Goal: Information Seeking & Learning: Learn about a topic

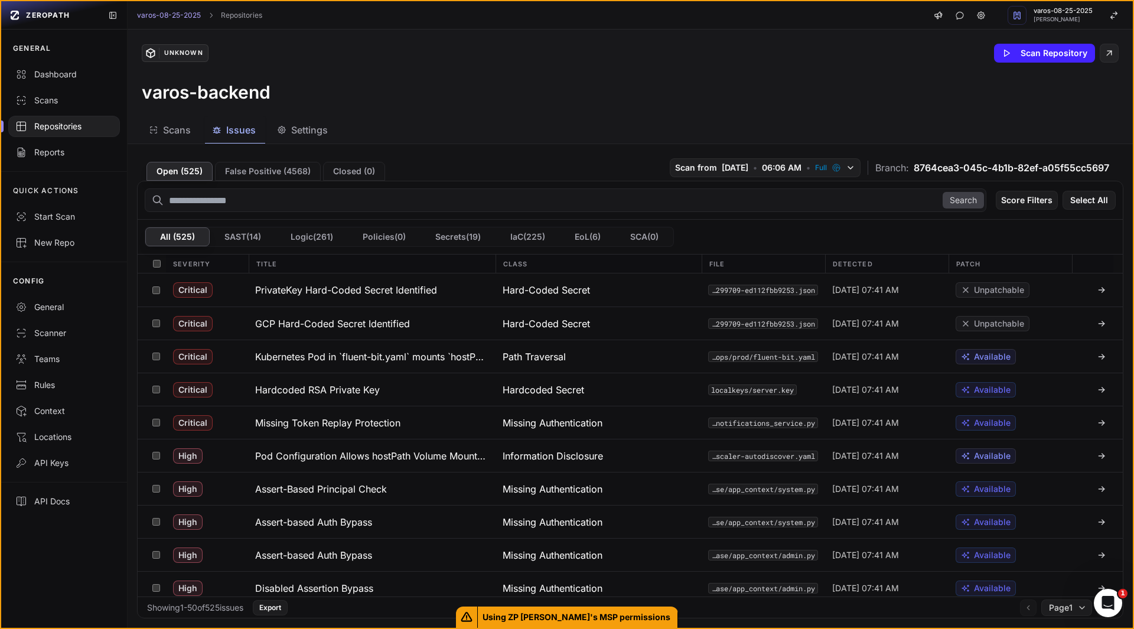
click at [217, 89] on h3 "varos-backend" at bounding box center [206, 92] width 129 height 21
click at [210, 95] on h3 "varos-backend" at bounding box center [206, 92] width 129 height 21
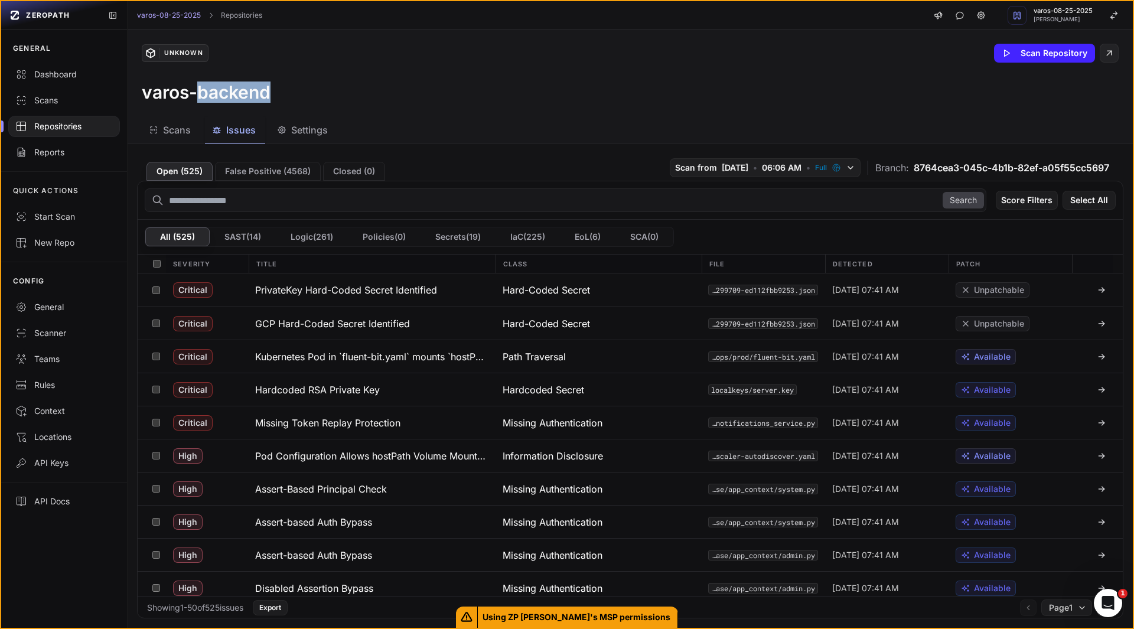
click at [210, 95] on h3 "varos-backend" at bounding box center [206, 92] width 129 height 21
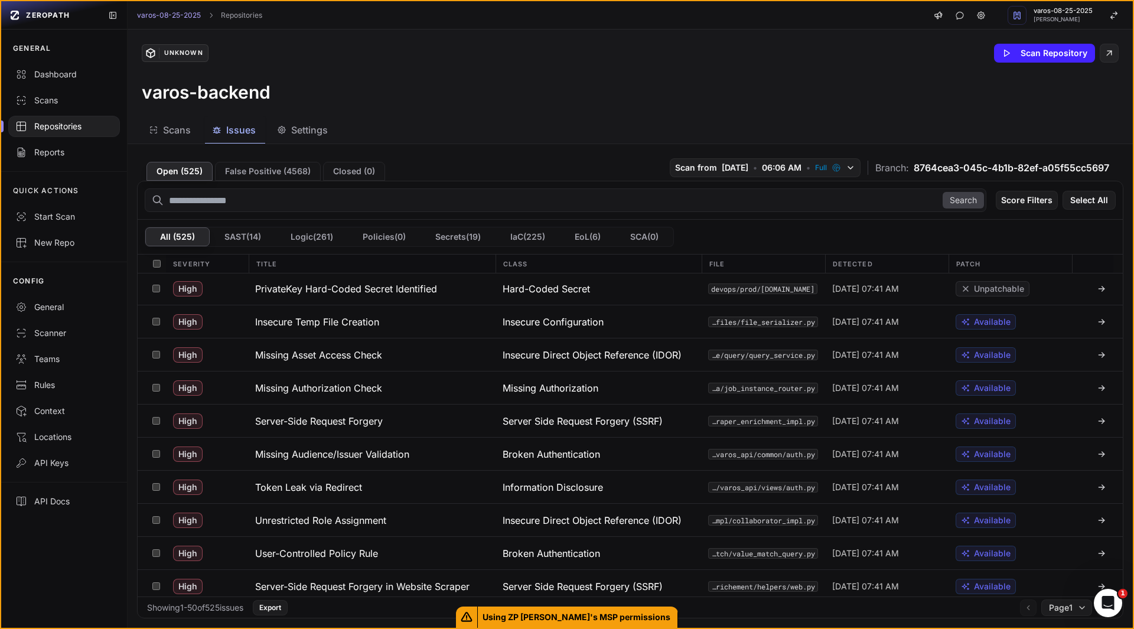
scroll to position [338, 0]
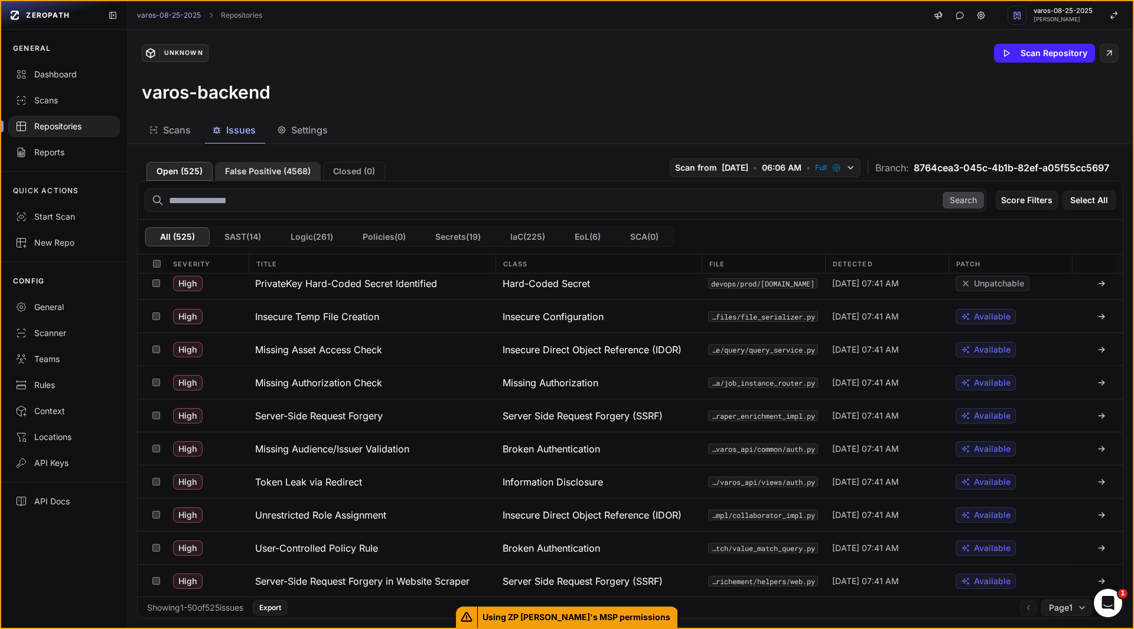
click at [270, 174] on button "False Positive ( 4568 )" at bounding box center [268, 171] width 106 height 19
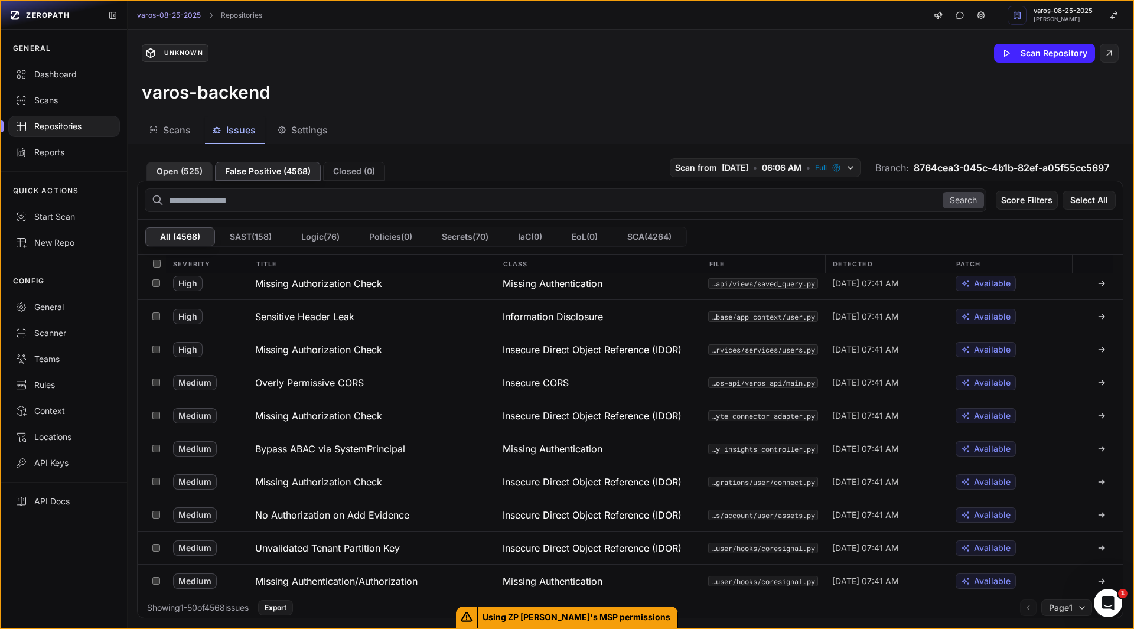
click at [178, 168] on button "Open ( 525 )" at bounding box center [180, 171] width 66 height 19
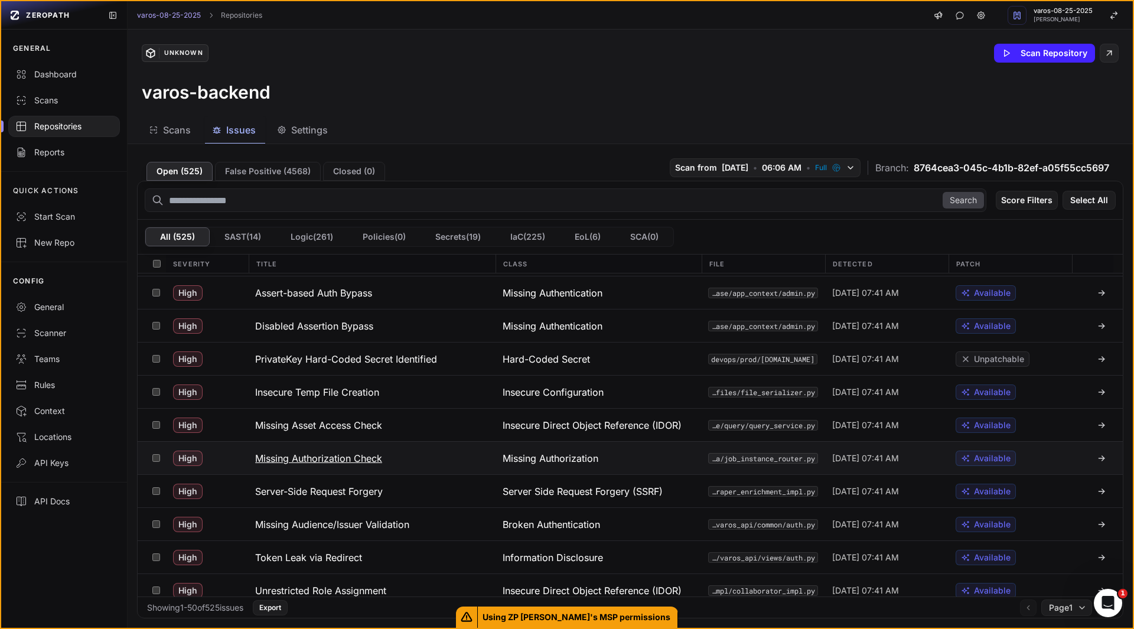
scroll to position [261, 0]
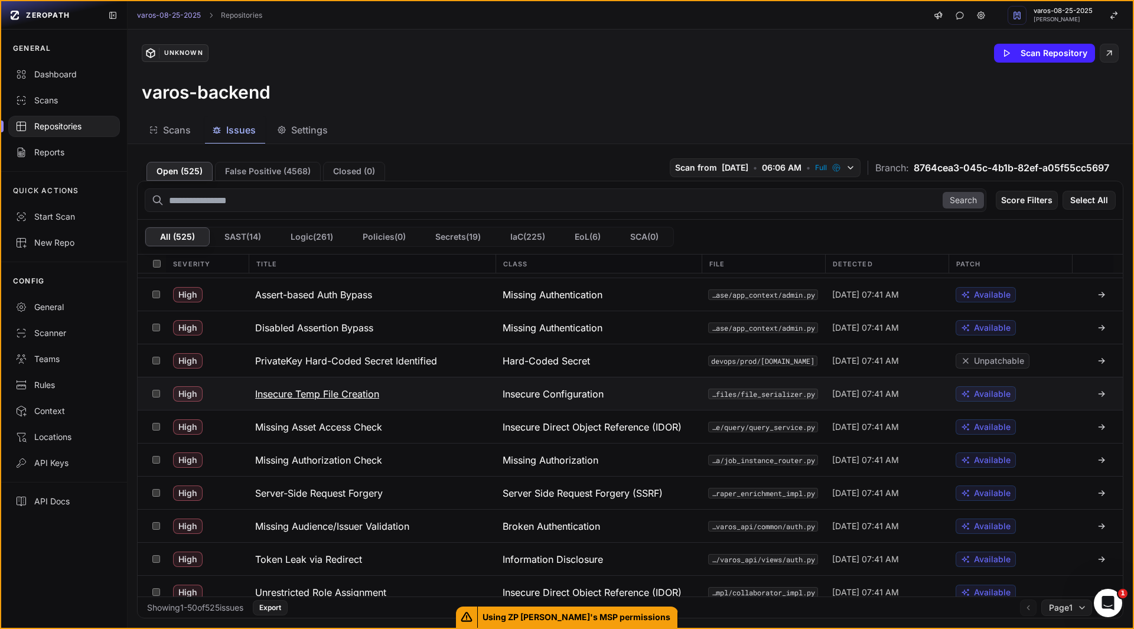
click at [347, 396] on h3 "Insecure Temp File Creation" at bounding box center [317, 394] width 124 height 14
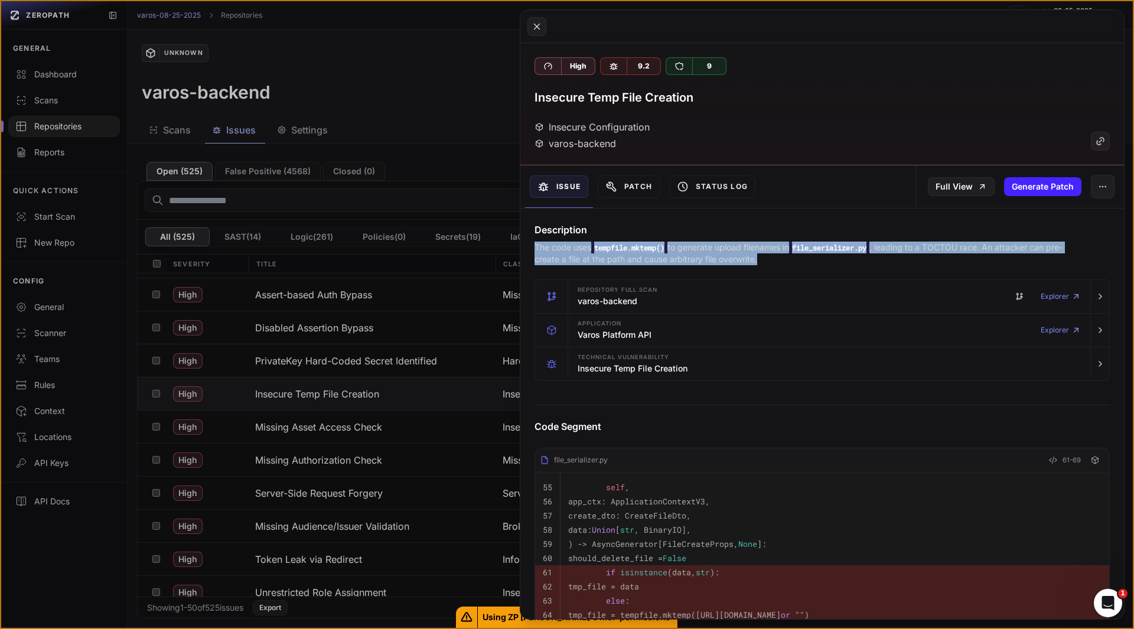
drag, startPoint x: 787, startPoint y: 259, endPoint x: 526, endPoint y: 246, distance: 261.5
click at [526, 246] on div "Description The code uses tempfile.mktemp() to generate upload filenames in fil…" at bounding box center [822, 244] width 604 height 43
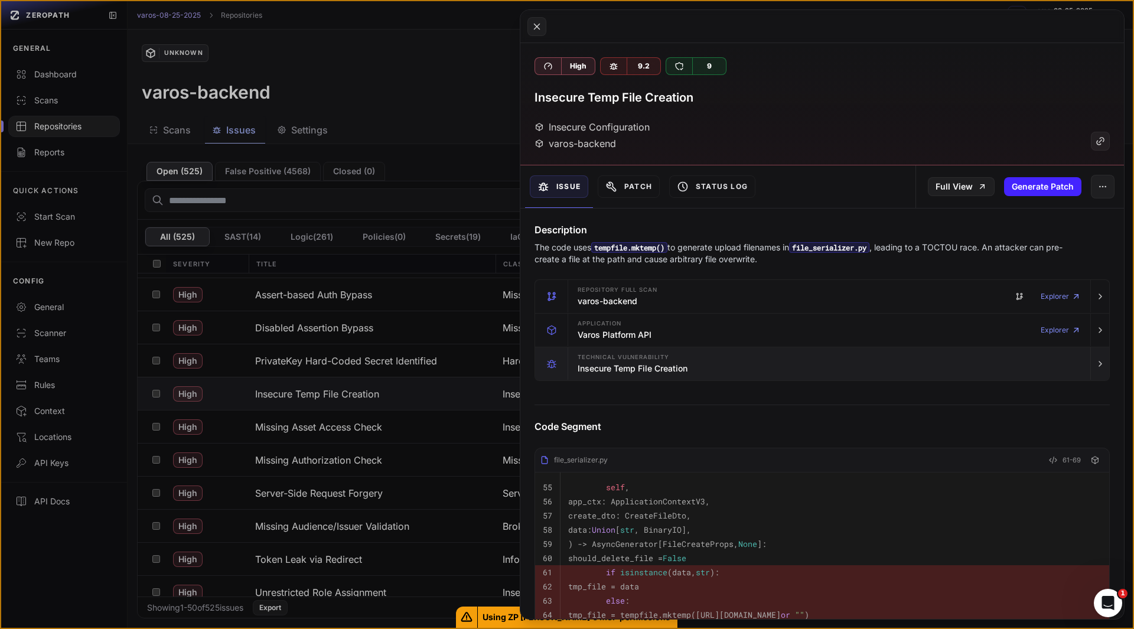
click at [601, 363] on h3 "Insecure Temp File Creation" at bounding box center [633, 369] width 110 height 12
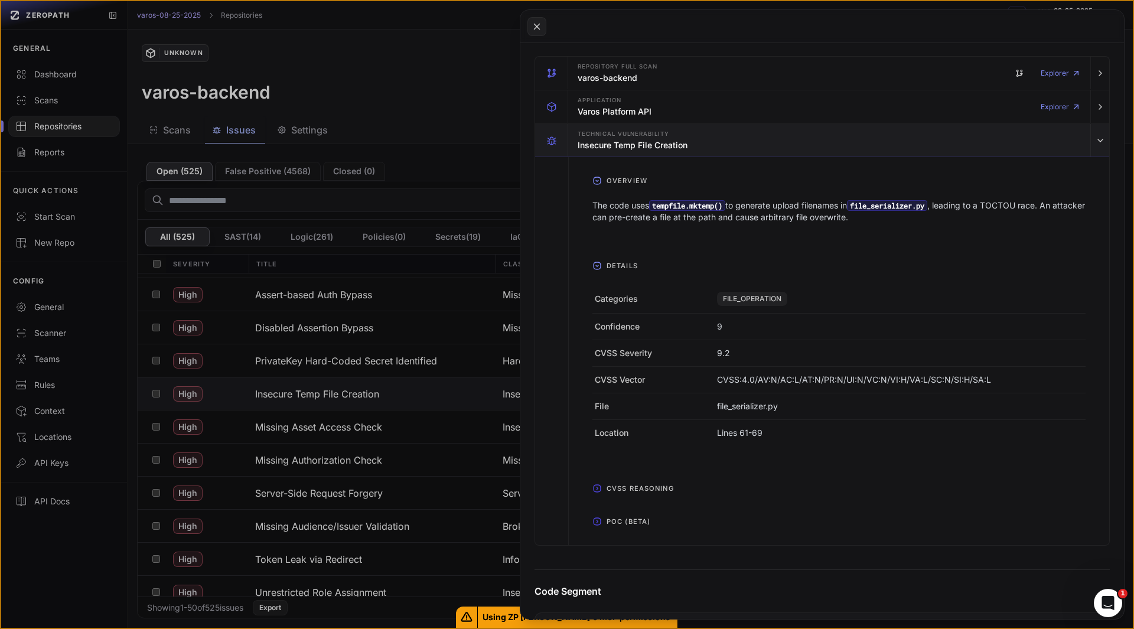
scroll to position [307, 0]
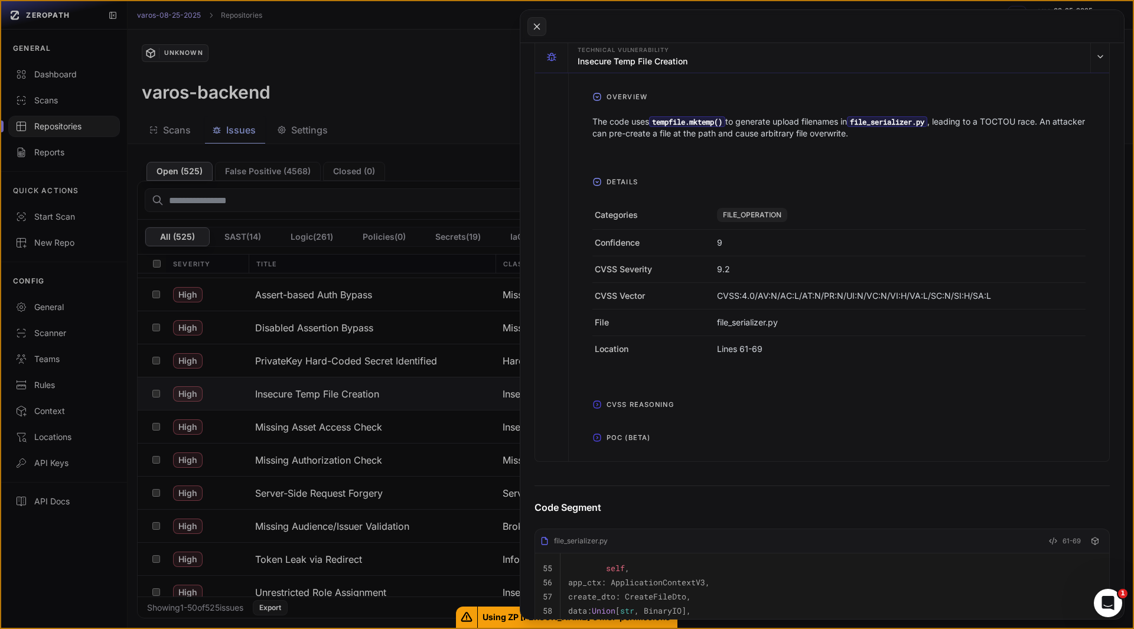
click at [610, 442] on span "POC (Beta)" at bounding box center [628, 437] width 53 height 19
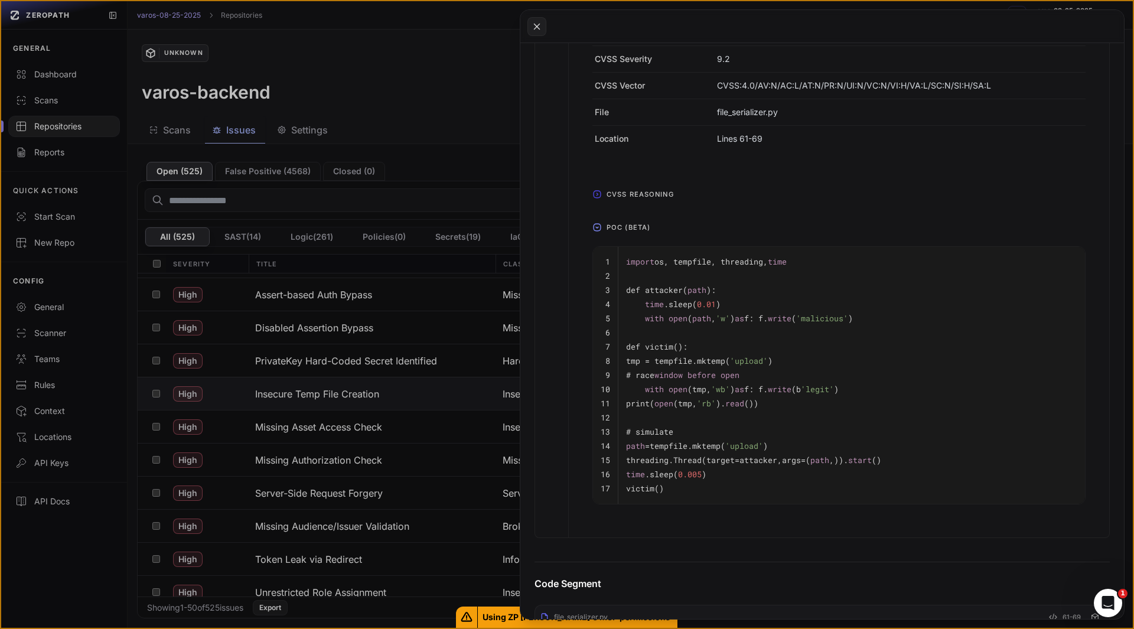
scroll to position [518, 0]
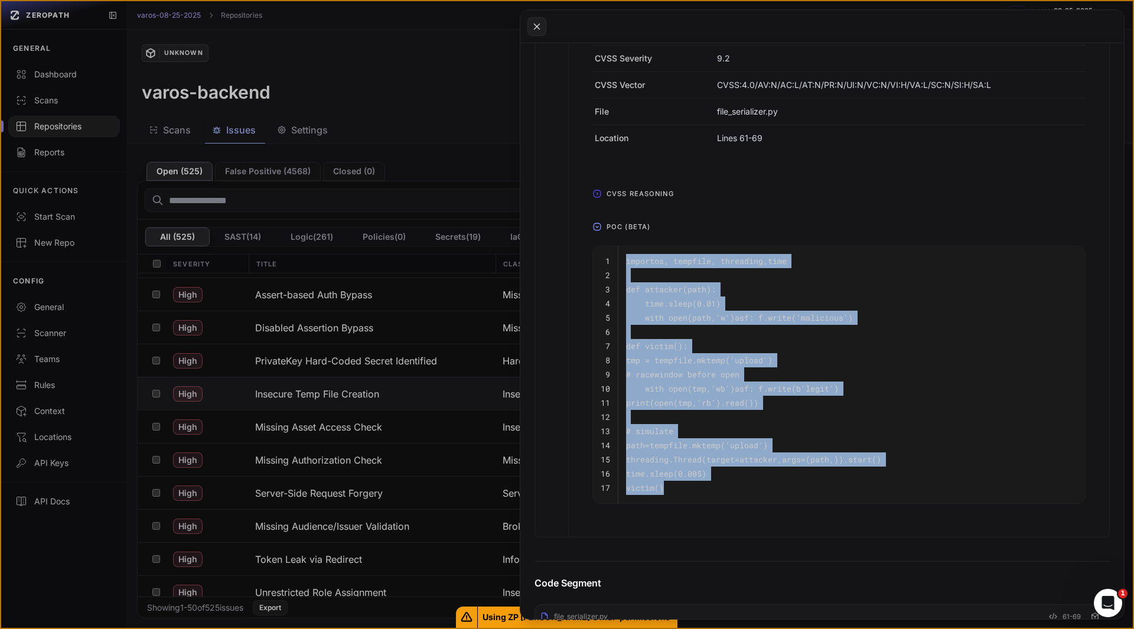
drag, startPoint x: 676, startPoint y: 489, endPoint x: 610, endPoint y: 258, distance: 239.9
click at [610, 258] on tbody "1 import os, tempfile, threading, time 2 3 def attacker( path ): 4 time .sleep(…" at bounding box center [839, 374] width 492 height 257
click at [610, 258] on code "1" at bounding box center [608, 261] width 5 height 11
click at [658, 367] on pre "# race window before open" at bounding box center [851, 374] width 451 height 14
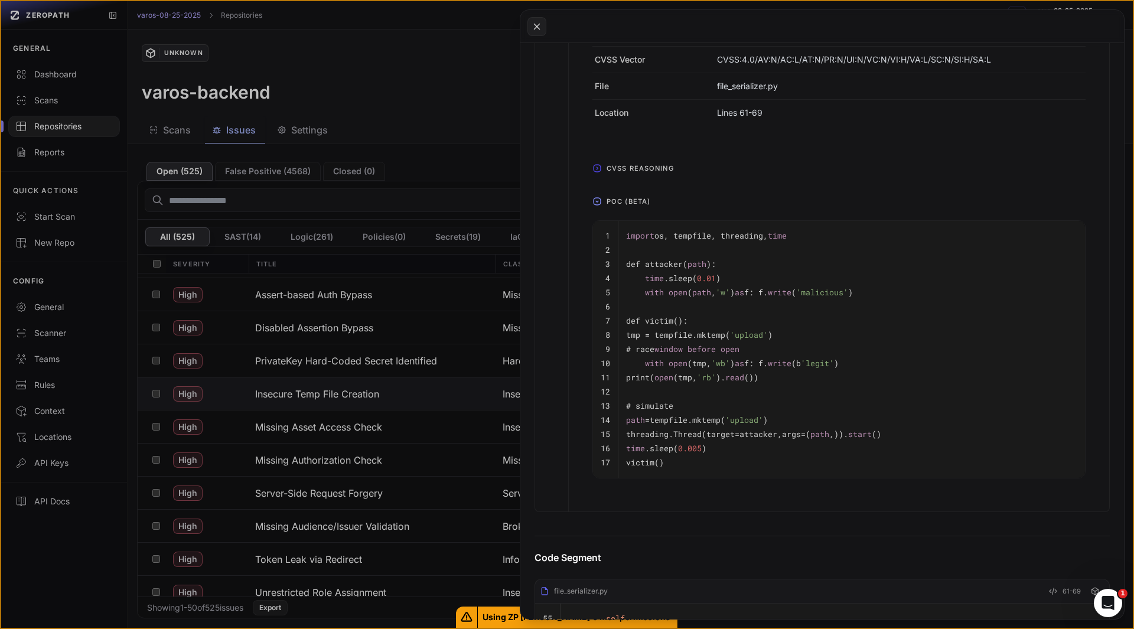
scroll to position [540, 0]
click at [689, 463] on pre "victim()" at bounding box center [851, 466] width 451 height 14
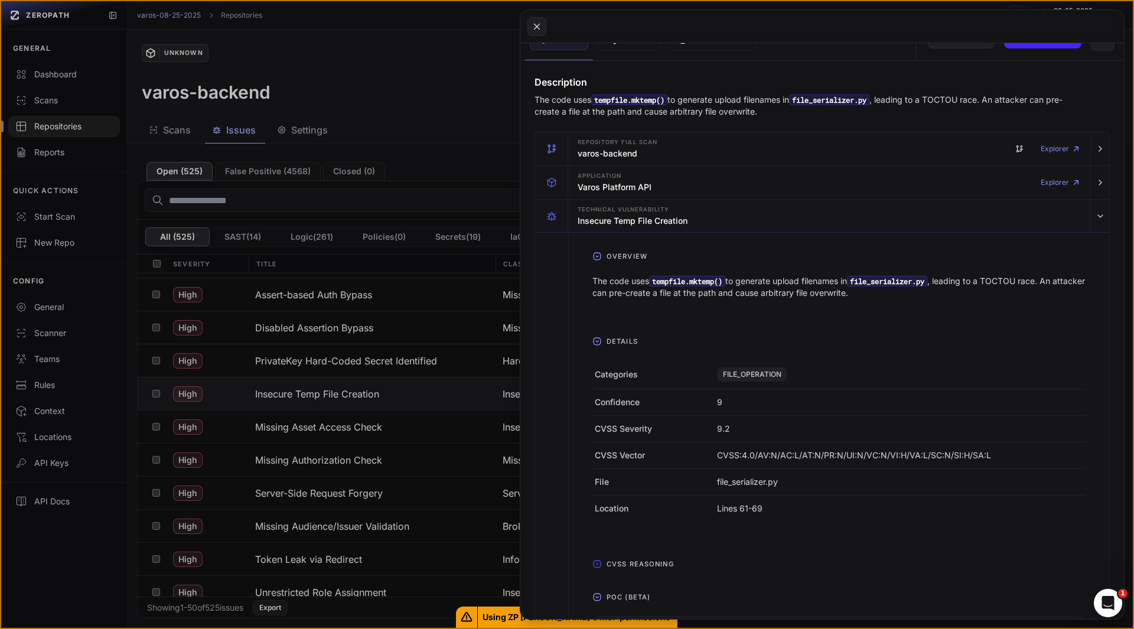
scroll to position [0, 0]
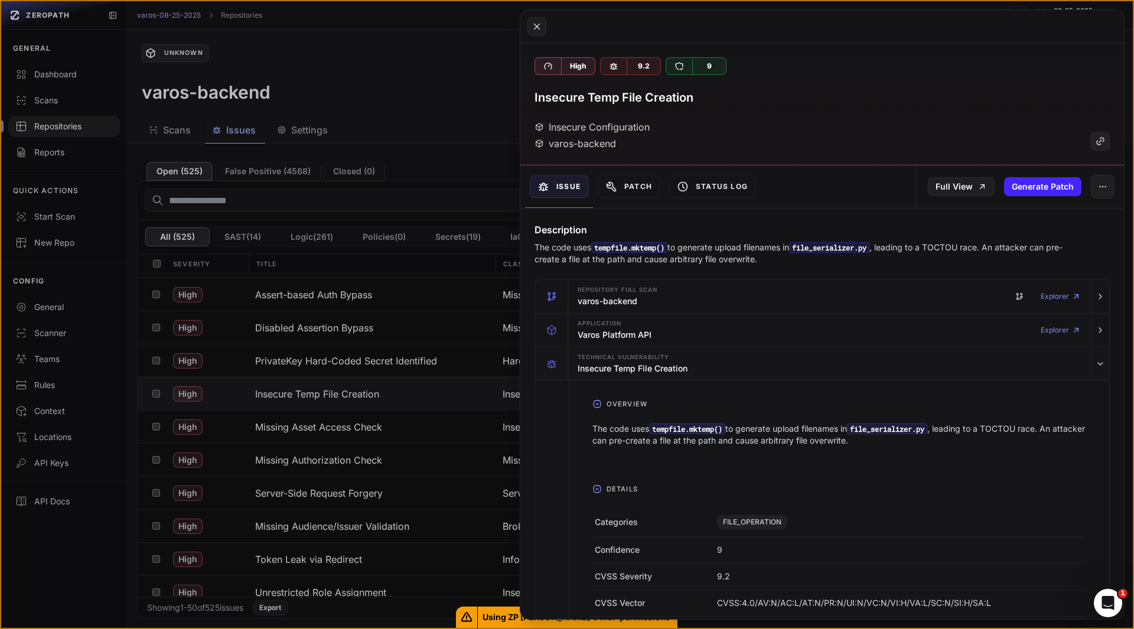
click at [798, 261] on p "The code uses tempfile.mktemp() to generate upload filenames in file_serializer…" at bounding box center [799, 254] width 529 height 24
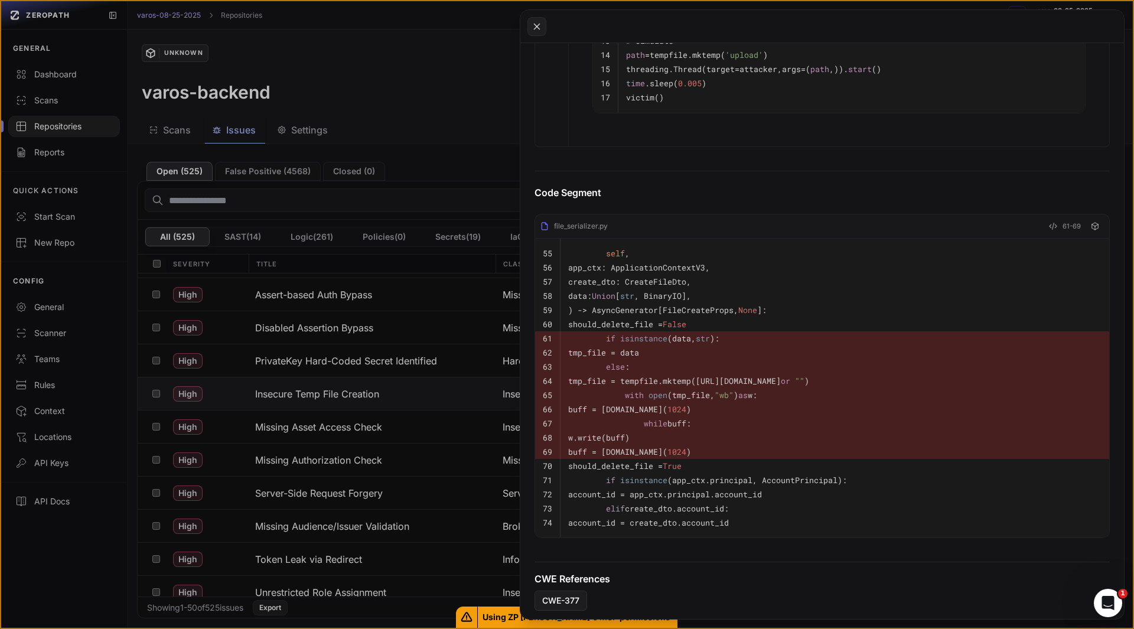
scroll to position [985, 0]
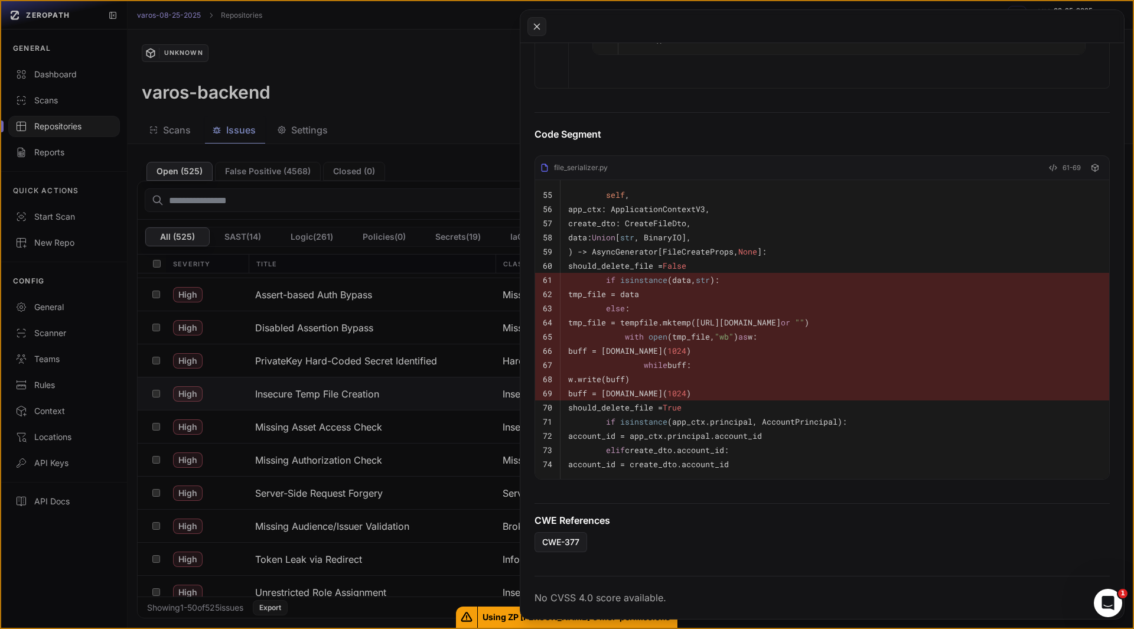
click at [356, 421] on button at bounding box center [567, 314] width 1134 height 629
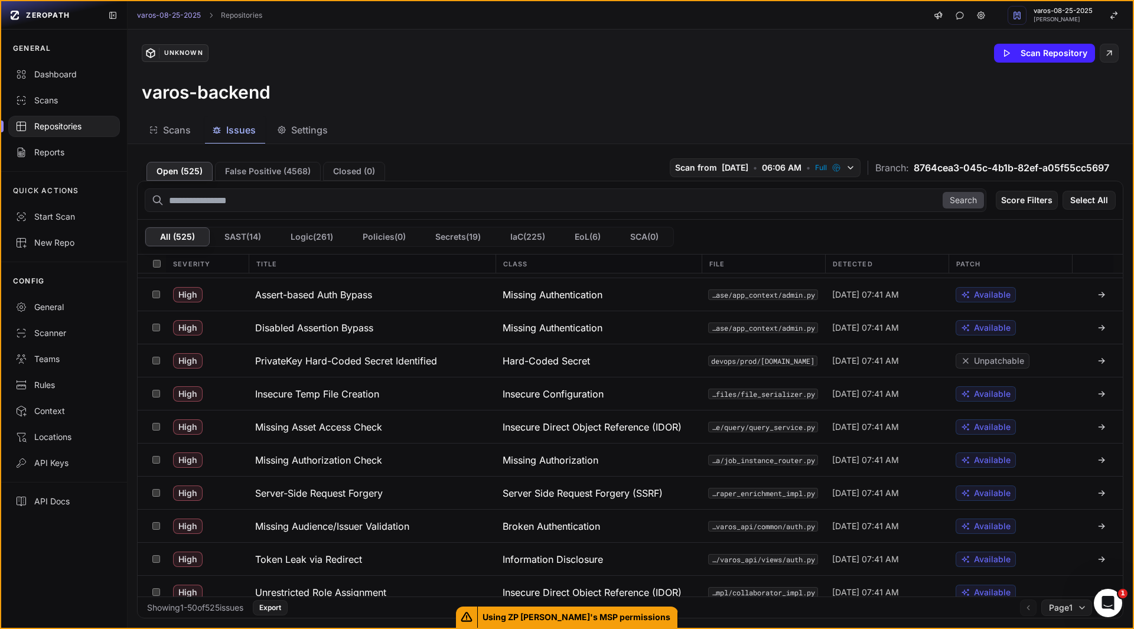
click at [356, 421] on h3 "Missing Asset Access Check" at bounding box center [318, 427] width 127 height 14
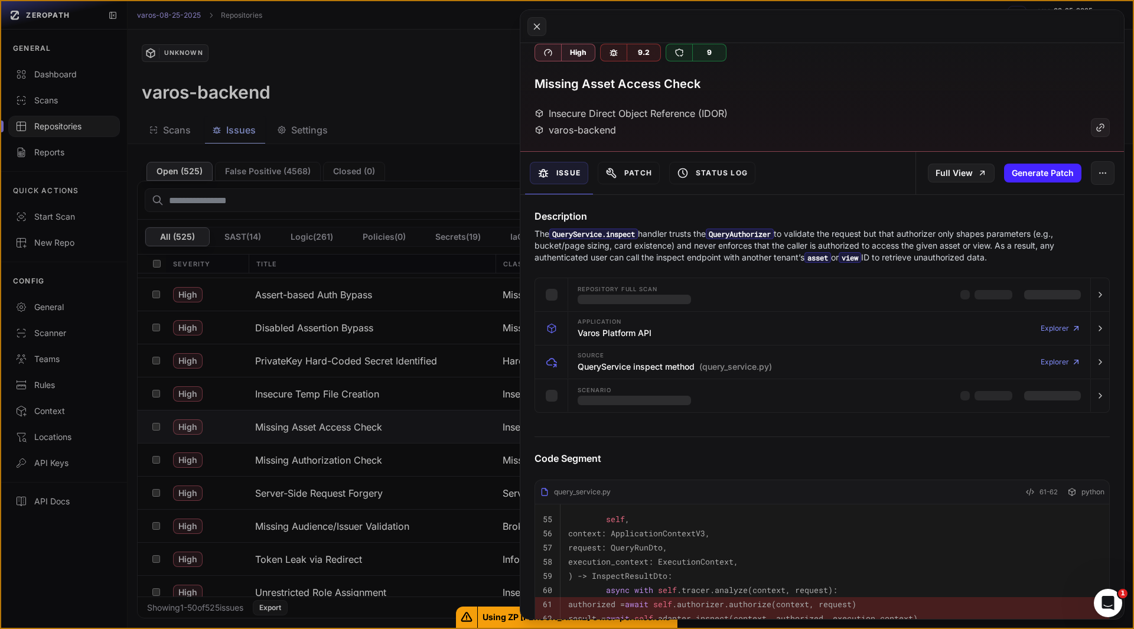
scroll to position [14, 0]
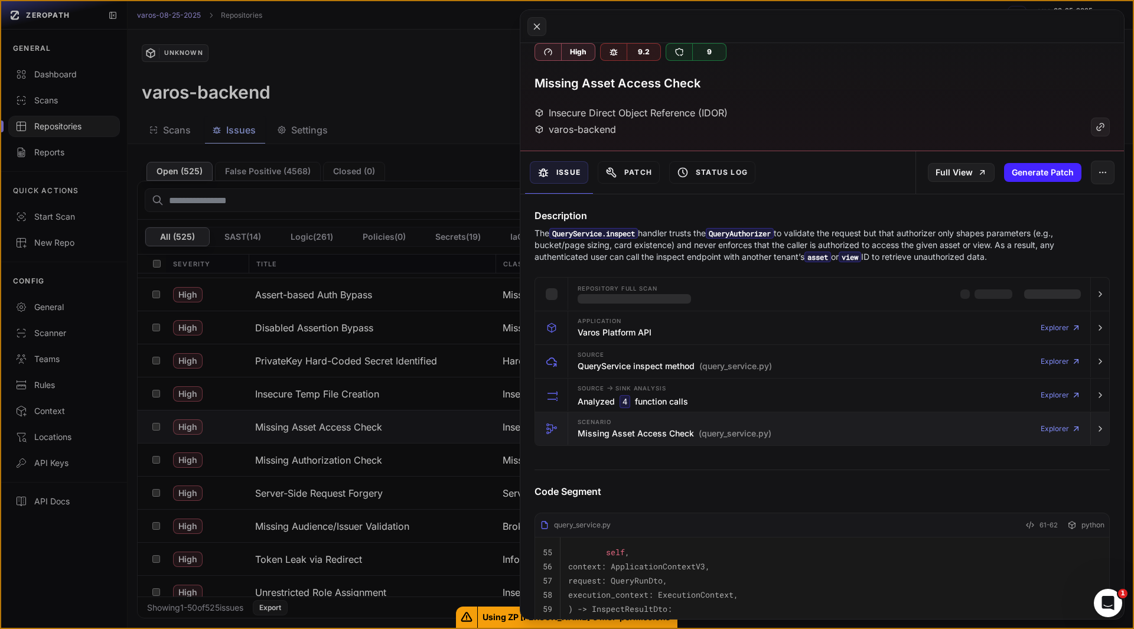
click at [615, 429] on h3 "Missing Asset Access Check (query_service.py)" at bounding box center [675, 434] width 194 height 12
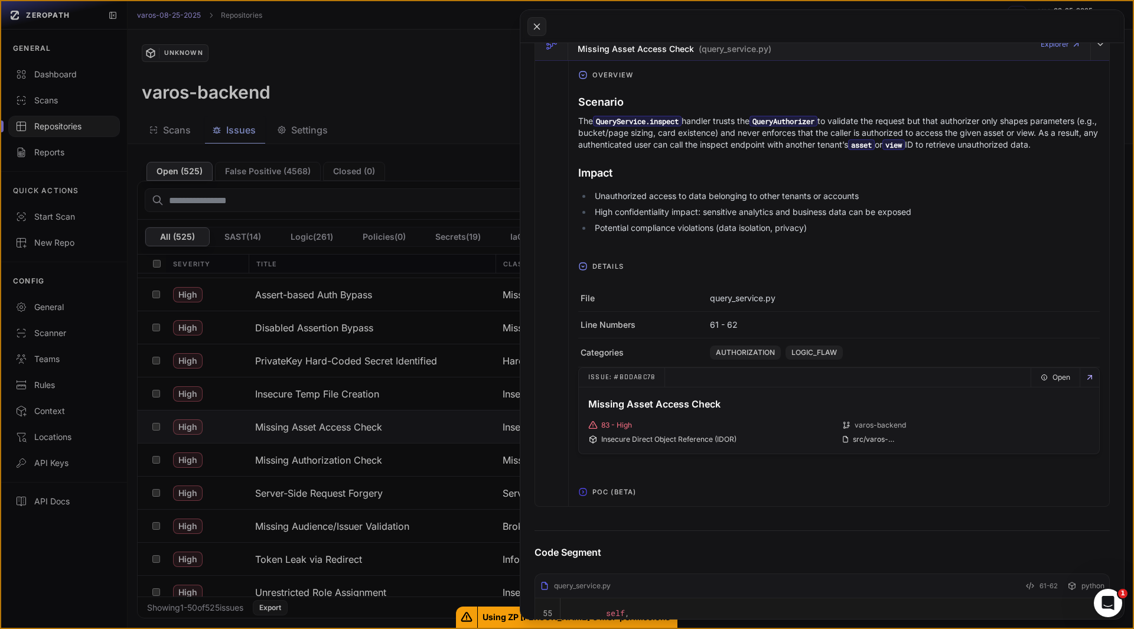
scroll to position [399, 0]
click at [617, 501] on span "POC (Beta)" at bounding box center [614, 491] width 53 height 19
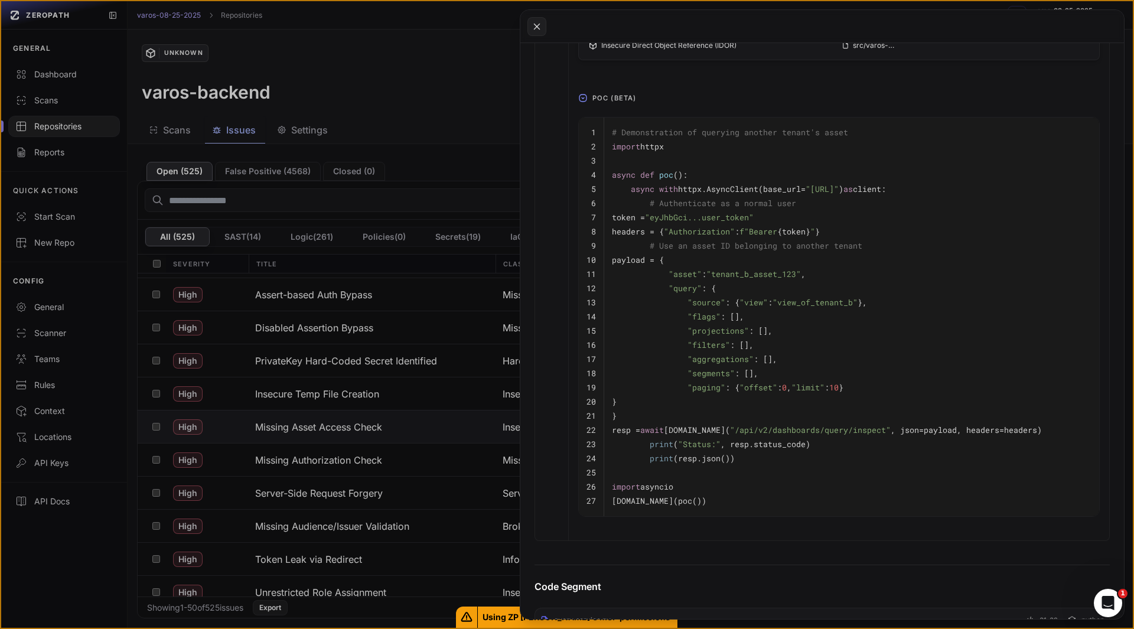
scroll to position [793, 0]
click at [828, 465] on pre "print (resp.json())" at bounding box center [852, 458] width 480 height 14
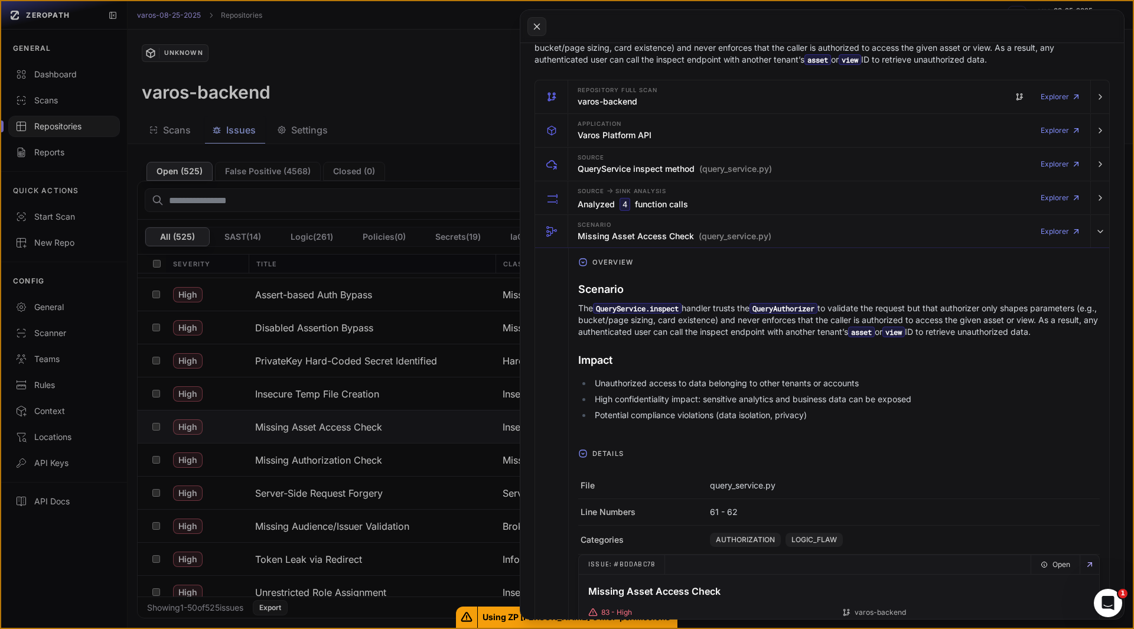
scroll to position [0, 0]
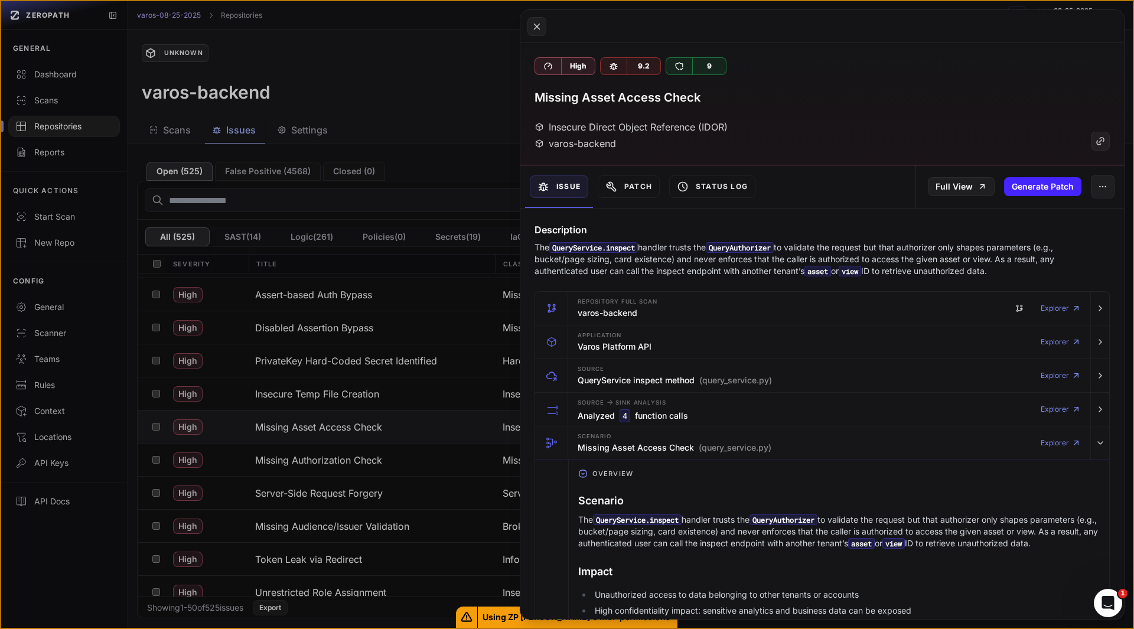
click at [363, 132] on button at bounding box center [567, 314] width 1134 height 629
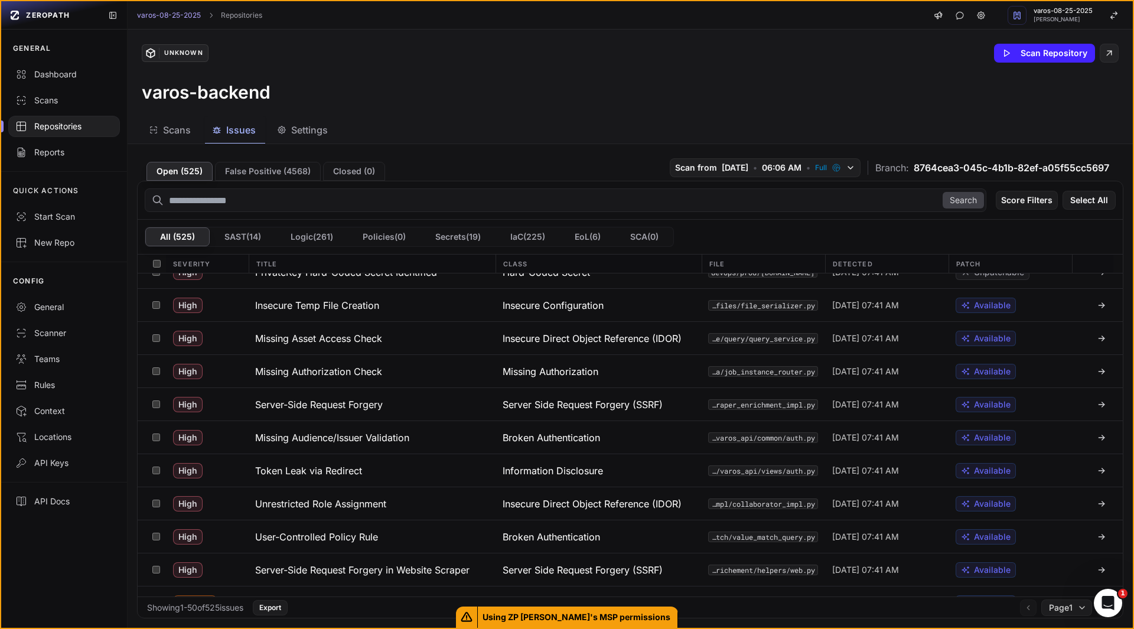
scroll to position [369, 0]
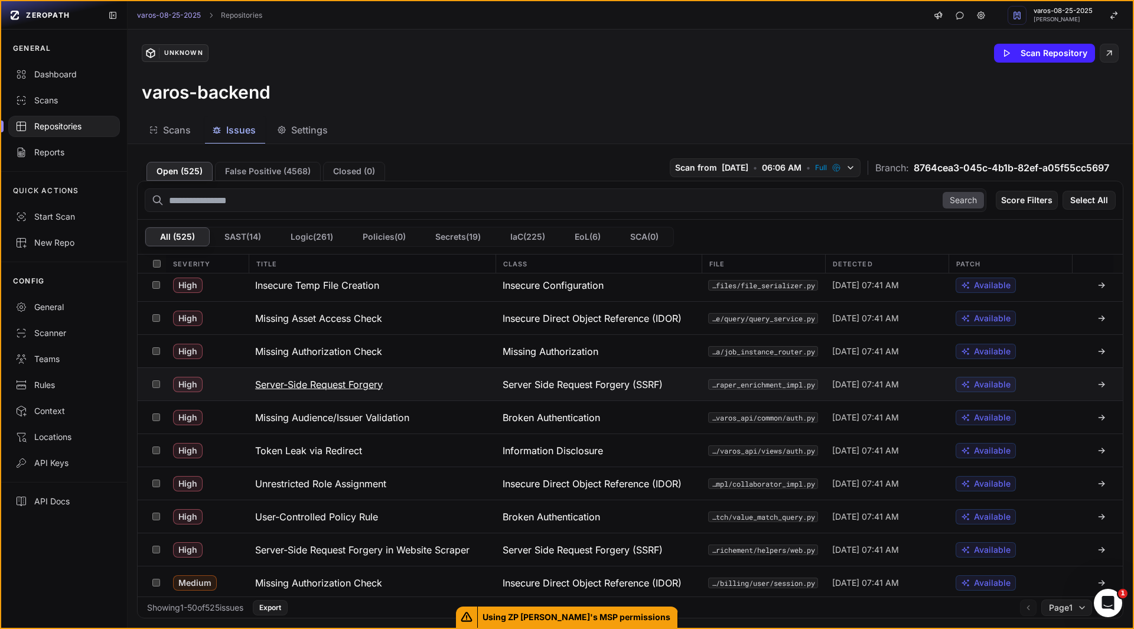
click at [162, 387] on button at bounding box center [156, 384] width 18 height 32
click at [1066, 197] on button "Action" at bounding box center [1090, 200] width 51 height 19
click at [544, 139] on div "Scans Issues Settings" at bounding box center [616, 130] width 977 height 27
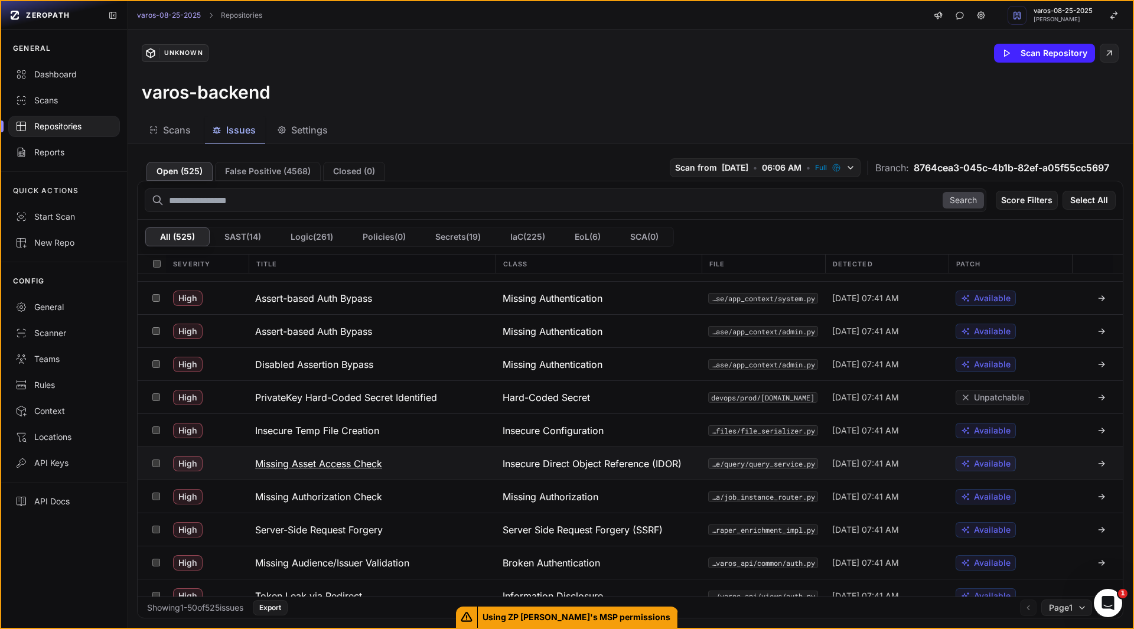
scroll to position [220, 0]
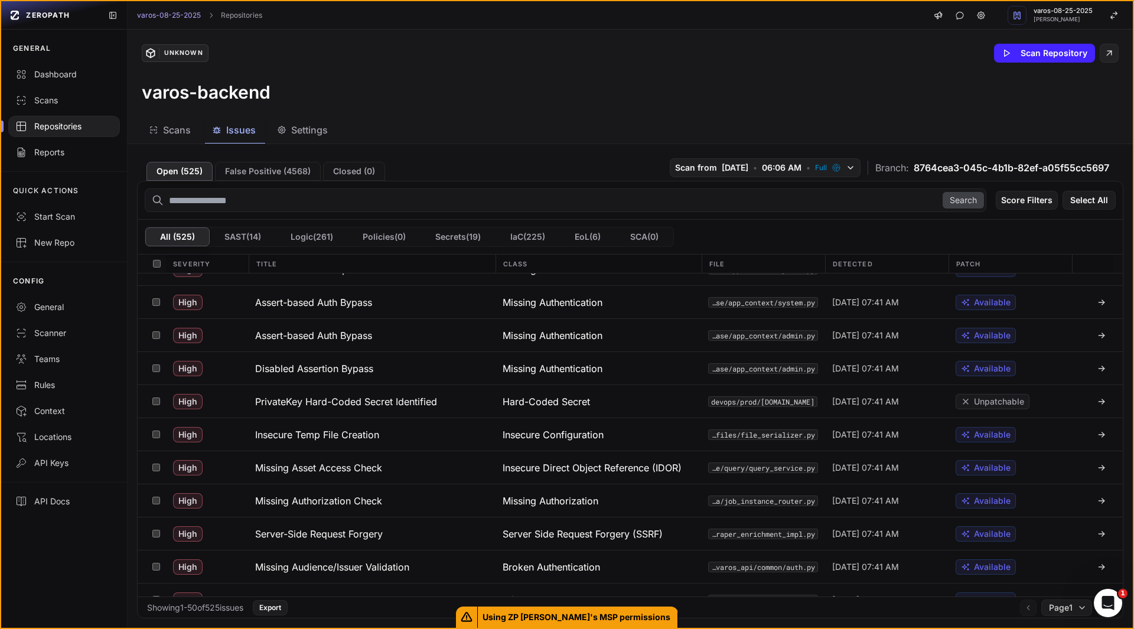
click at [437, 66] on div "Unknown Scan Repository varos-backend" at bounding box center [630, 73] width 1005 height 87
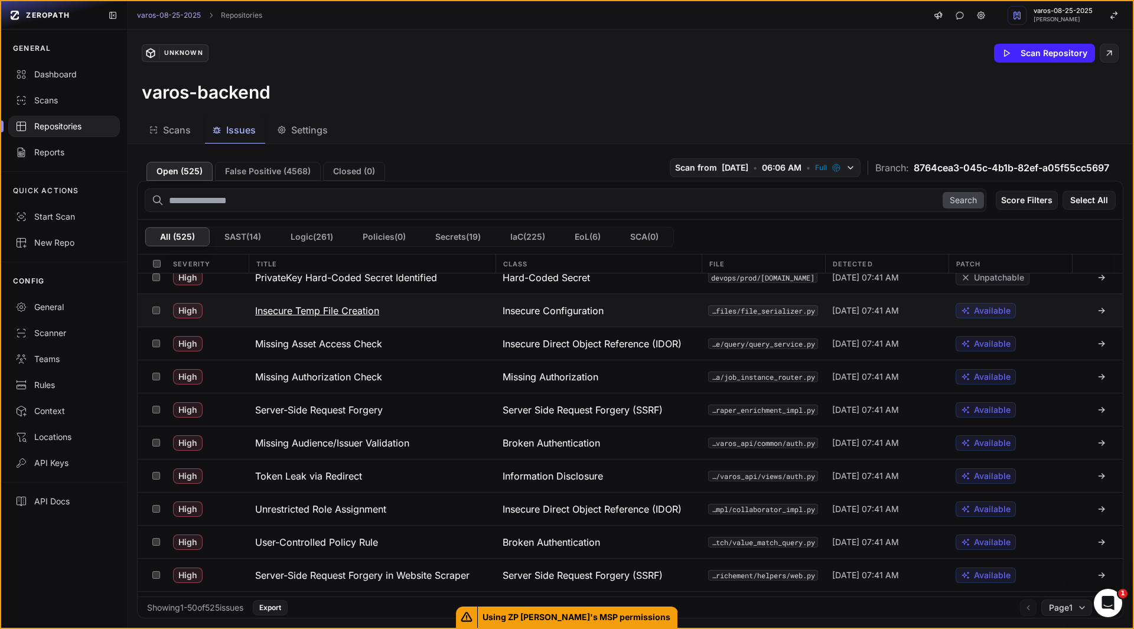
scroll to position [344, 0]
click at [314, 345] on h3 "Missing Asset Access Check" at bounding box center [318, 343] width 127 height 14
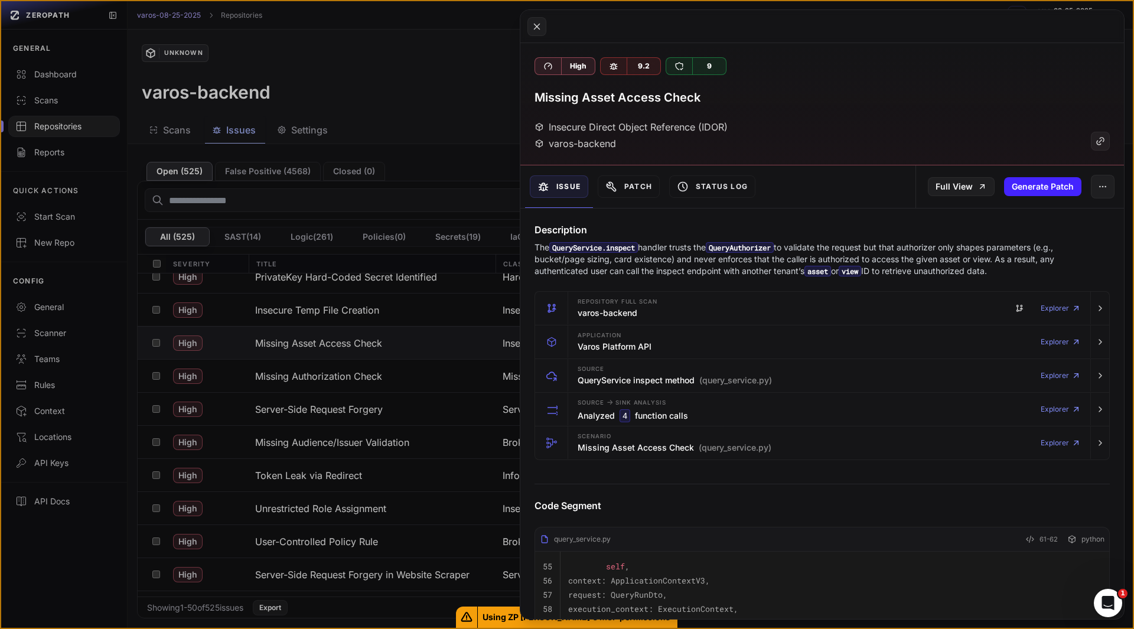
click at [404, 60] on button at bounding box center [567, 314] width 1134 height 629
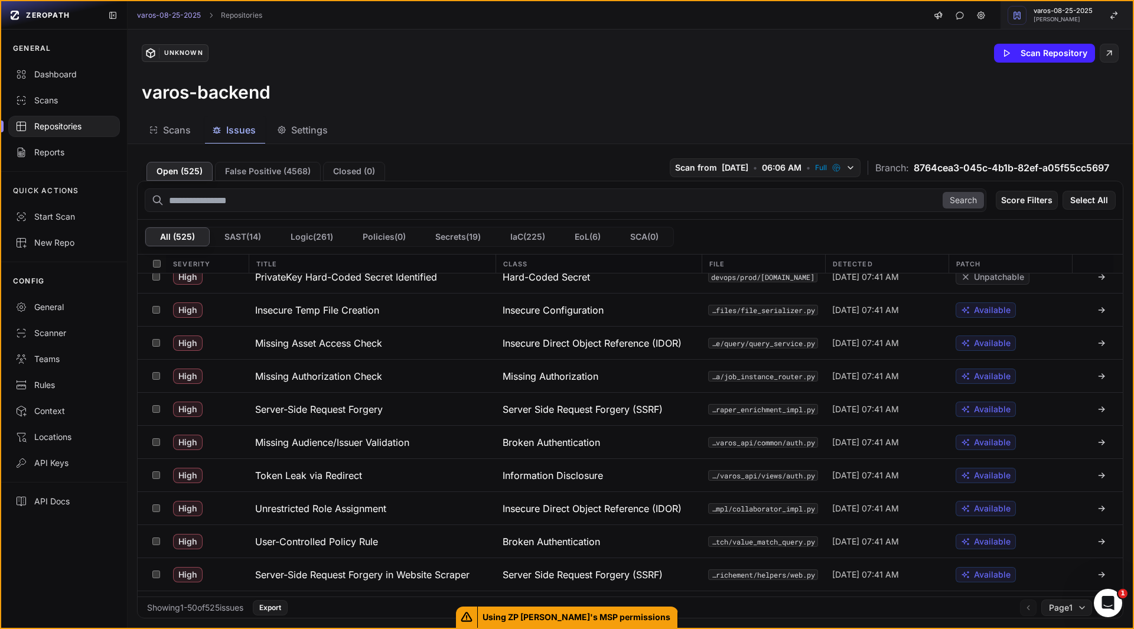
click at [1069, 13] on span "varos-08-25-2025" at bounding box center [1063, 11] width 59 height 6
